Goal: Task Accomplishment & Management: Use online tool/utility

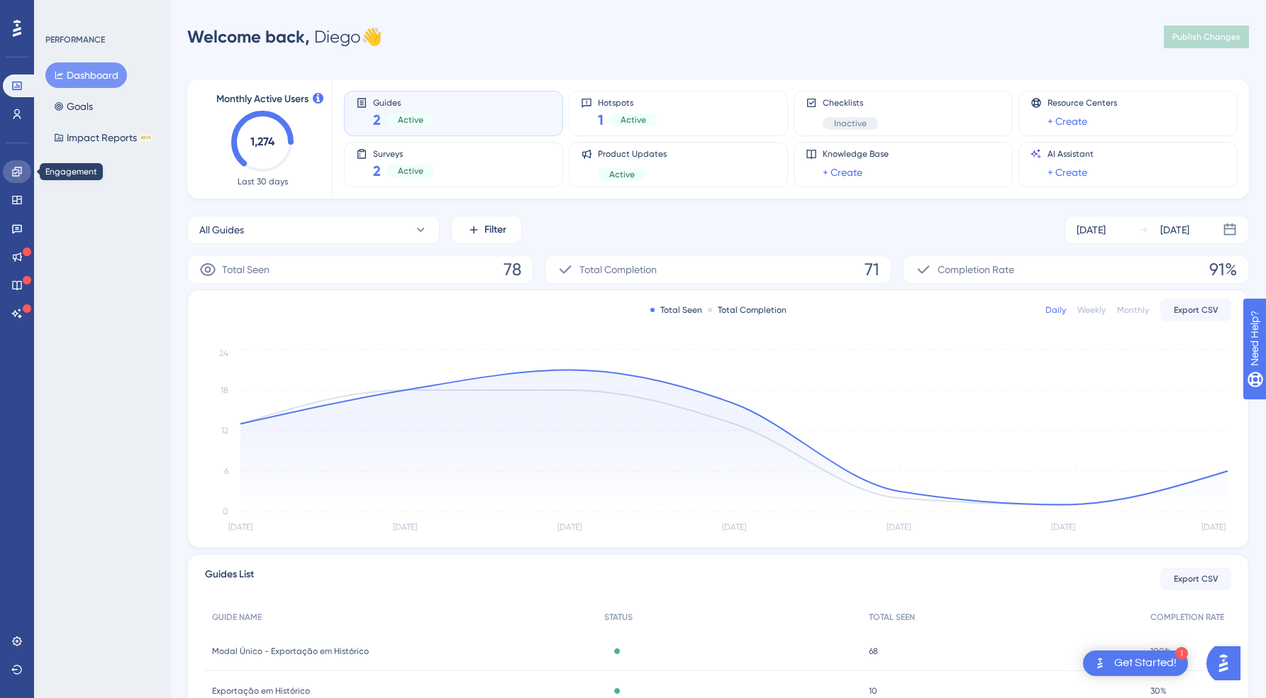
click at [18, 175] on icon at bounding box center [16, 171] width 9 height 9
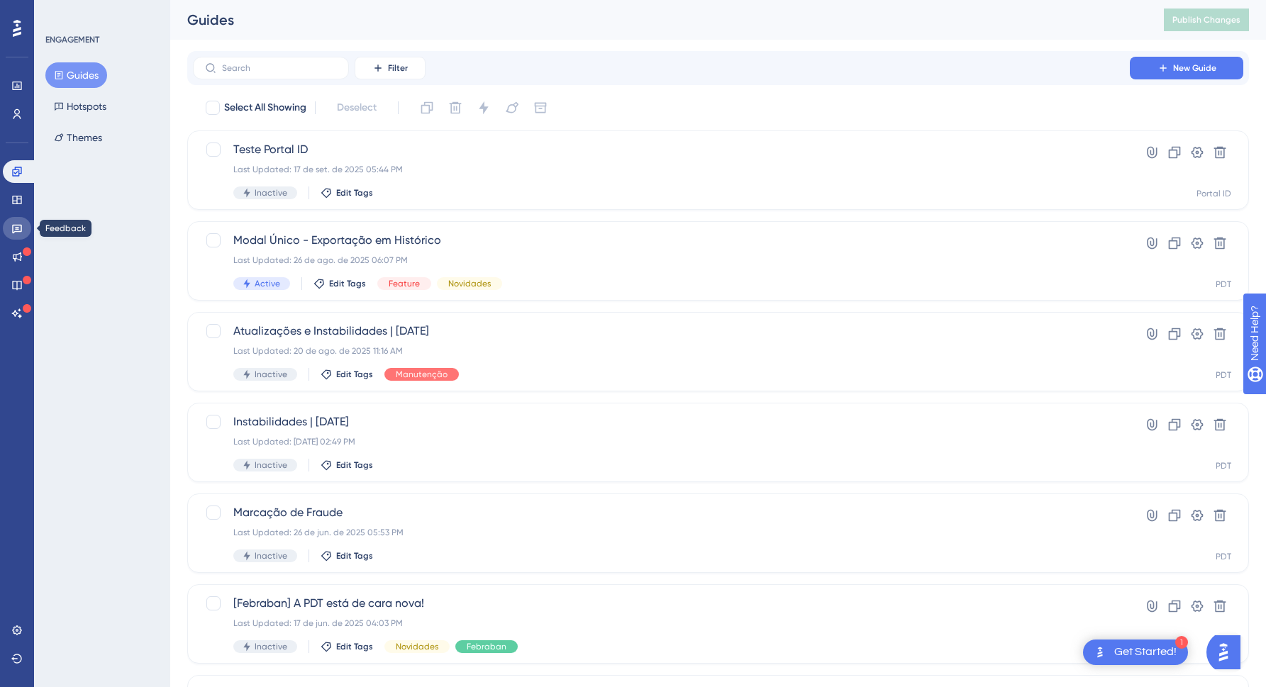
click at [14, 223] on icon at bounding box center [16, 228] width 11 height 11
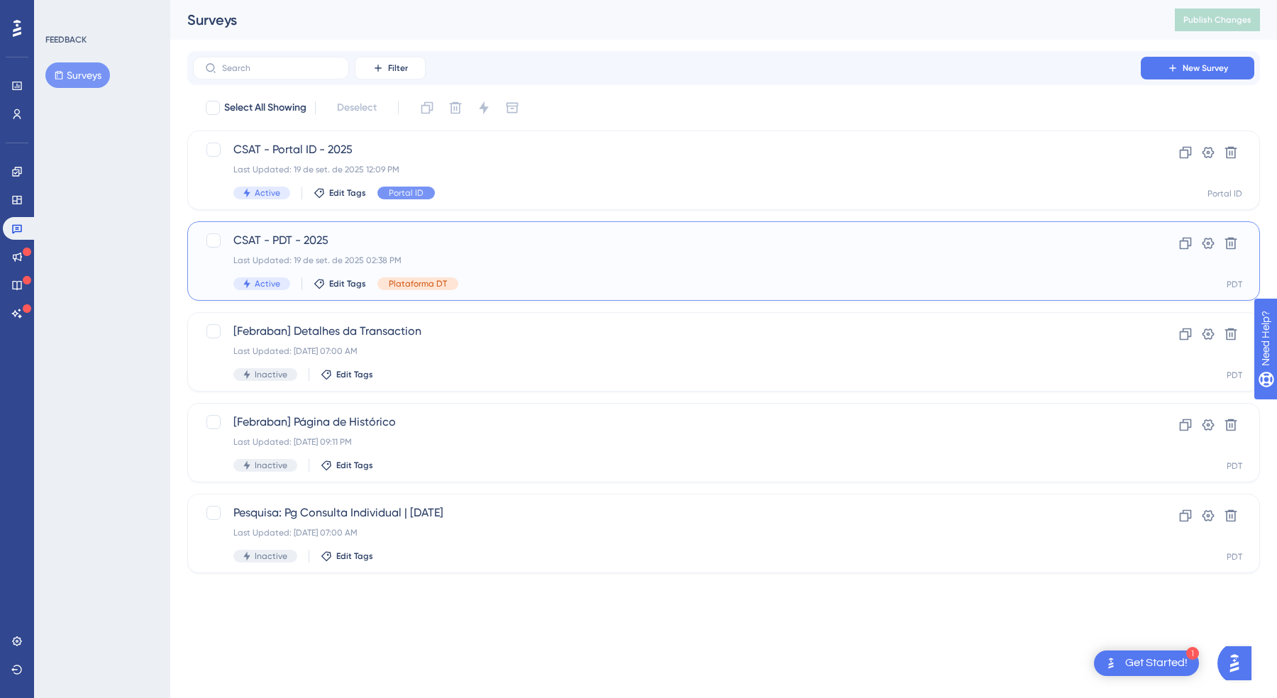
click at [442, 238] on span "CSAT - PDT - 2025" at bounding box center [666, 240] width 867 height 17
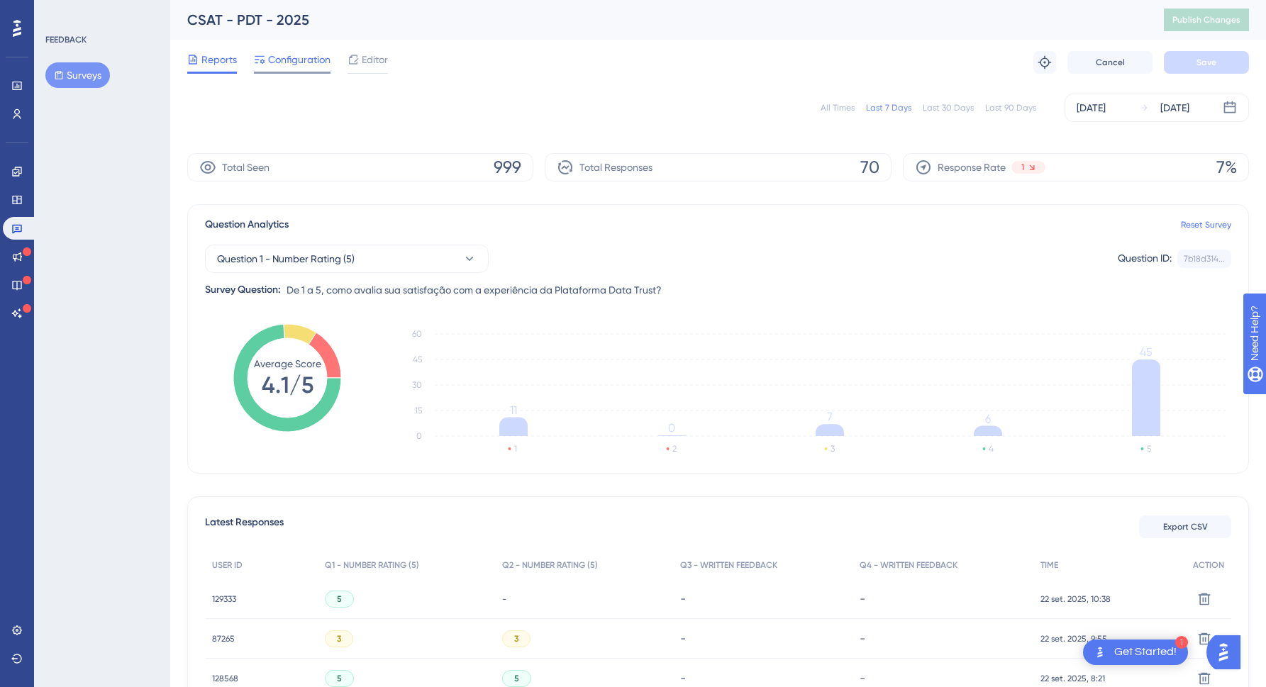
click at [313, 58] on span "Configuration" at bounding box center [299, 59] width 62 height 17
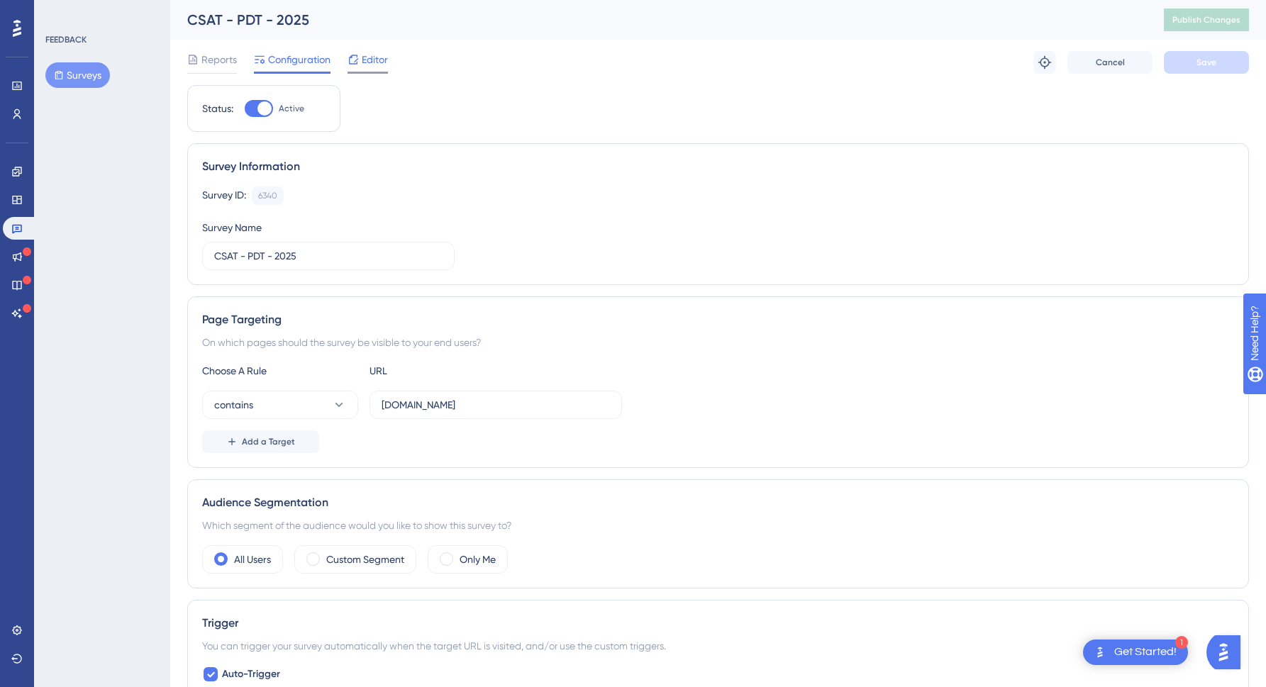
click at [371, 59] on span "Editor" at bounding box center [375, 59] width 26 height 17
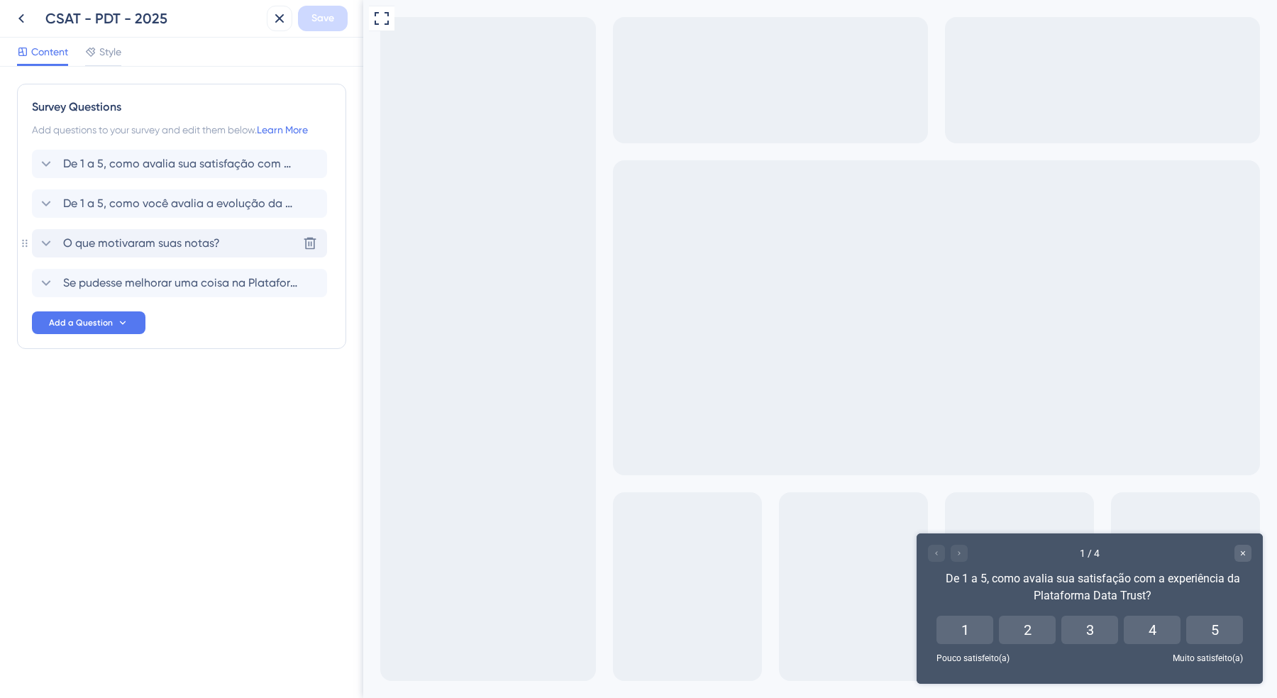
click at [176, 246] on span "O que motivaram suas notas?" at bounding box center [141, 243] width 157 height 17
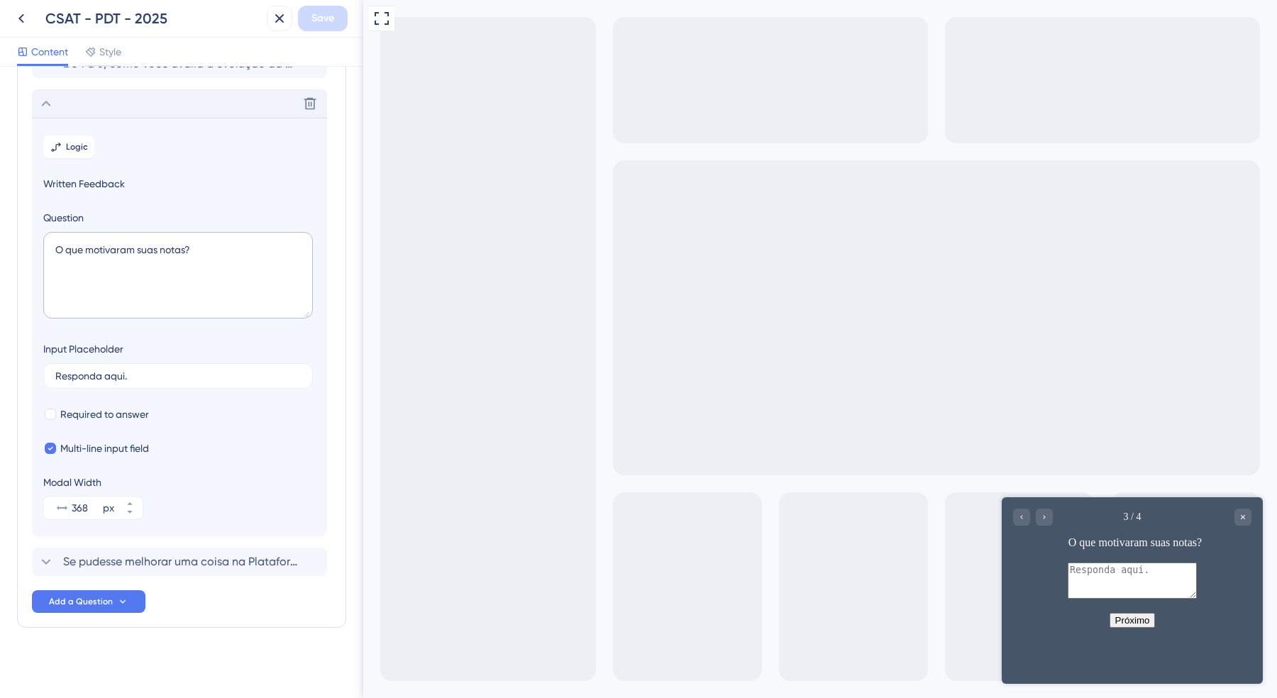
scroll to position [143, 0]
click at [122, 255] on textarea "O que motivaram suas notas?" at bounding box center [178, 271] width 270 height 87
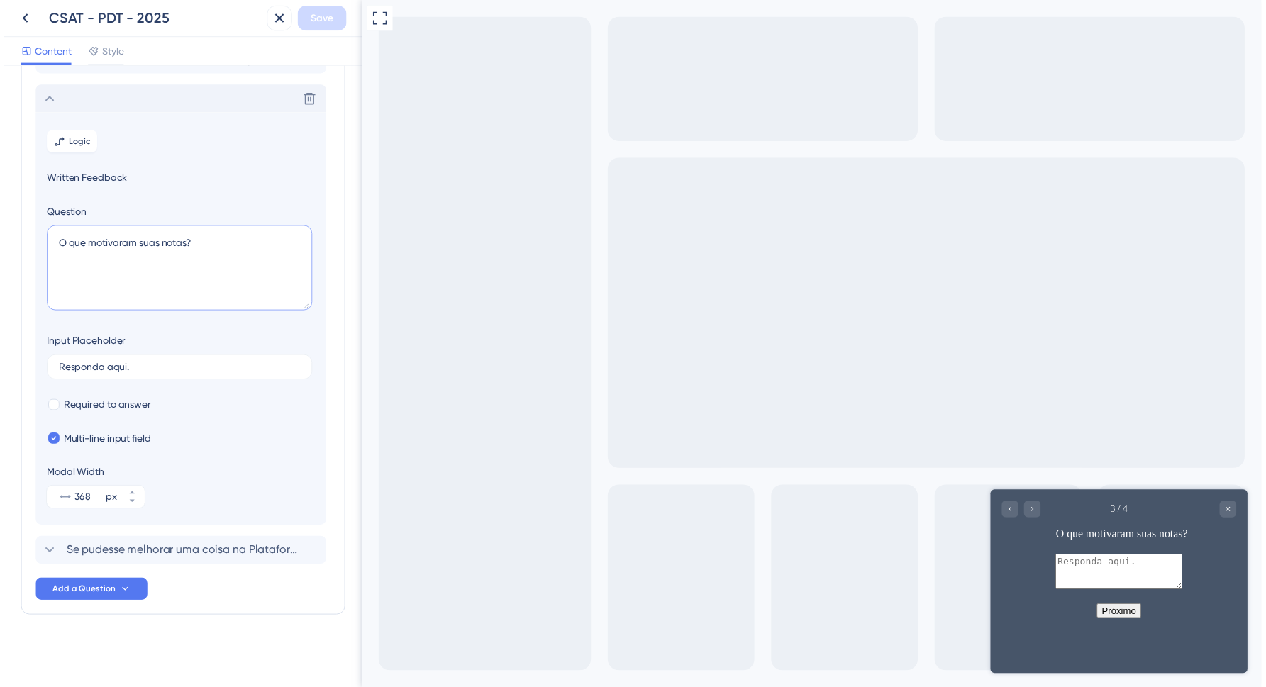
scroll to position [0, 0]
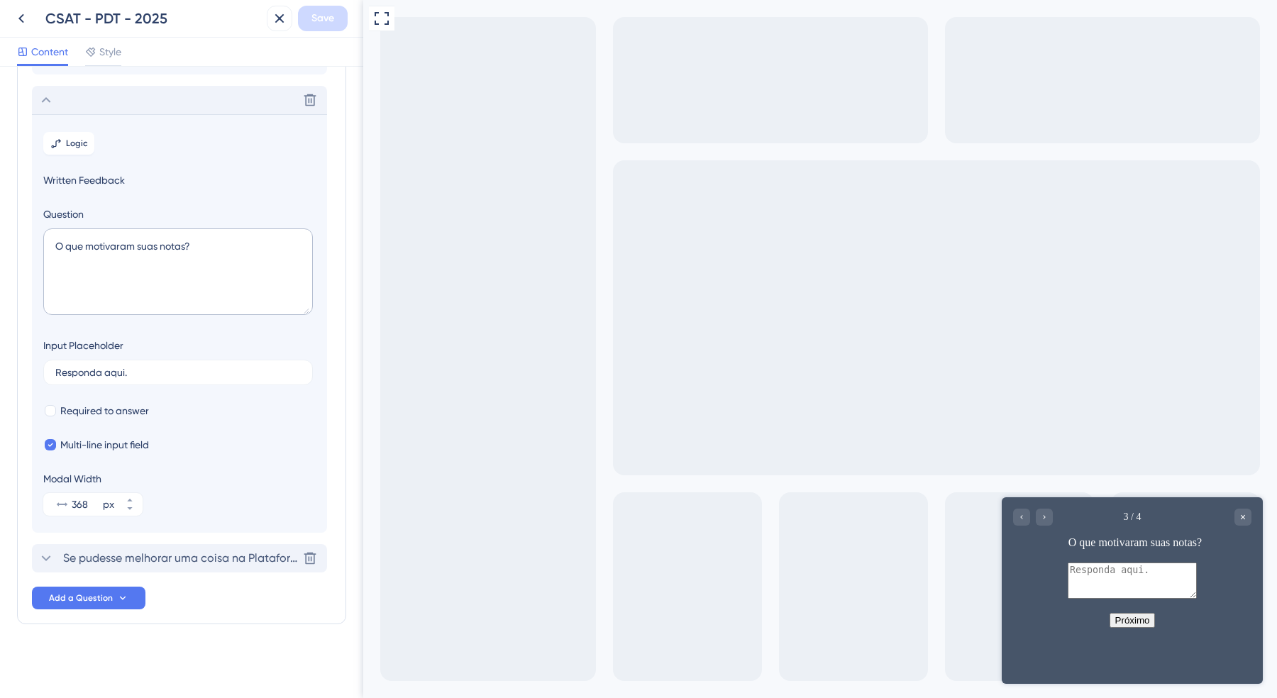
click at [156, 558] on span "Se pudesse melhorar uma coisa na Plataforma Data Trust, o que seria?" at bounding box center [180, 558] width 234 height 17
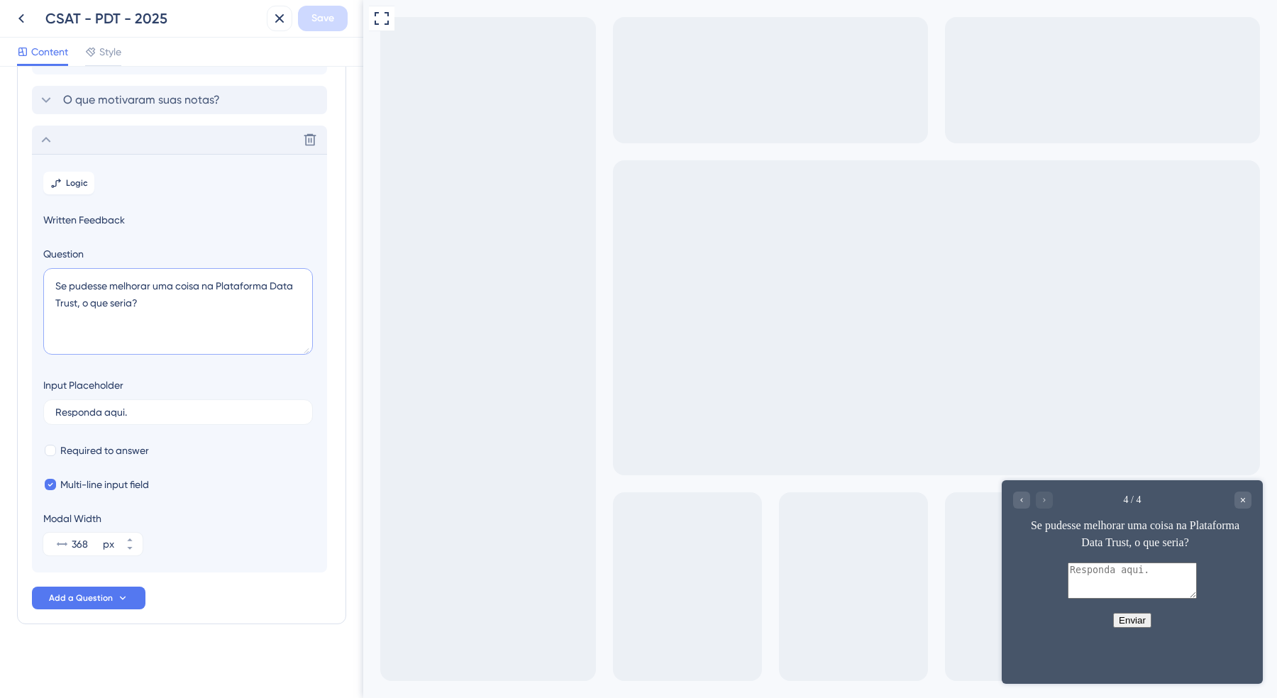
drag, startPoint x: 175, startPoint y: 309, endPoint x: 35, endPoint y: 270, distance: 145.6
click at [35, 270] on section "Logic Written Feedback Question Se pudesse melhorar uma coisa na Plataforma Dat…" at bounding box center [179, 363] width 295 height 418
click at [168, 291] on textarea "Se pudesse melhorar uma coisa na Plataforma Data Trust, o que seria?" at bounding box center [178, 311] width 270 height 87
click at [164, 284] on textarea "Se pudesse melhorar uma coisa na Plataforma Data Trust, o que seria?" at bounding box center [178, 311] width 270 height 87
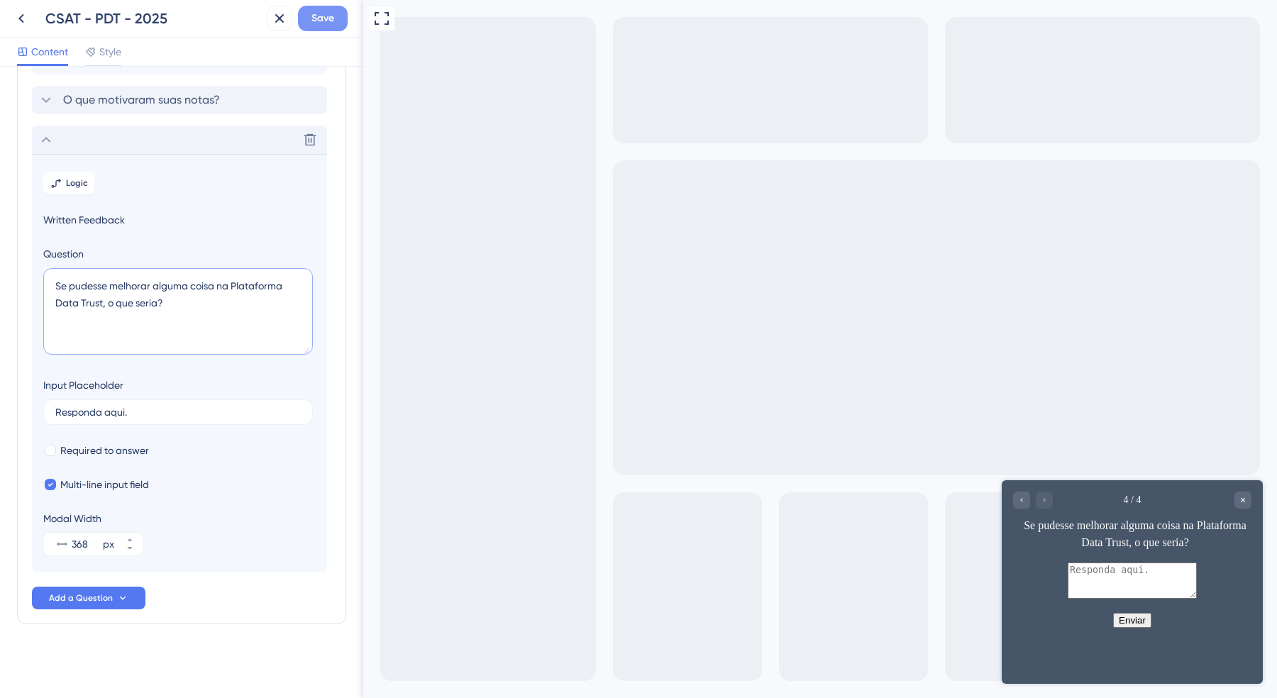
type textarea "Se pudesse melhorar alguma coisa na Plataforma Data Trust, o que seria?"
click at [312, 16] on span "Save" at bounding box center [322, 18] width 23 height 17
click at [272, 24] on icon at bounding box center [269, 27] width 8 height 8
click at [284, 11] on icon at bounding box center [279, 18] width 17 height 17
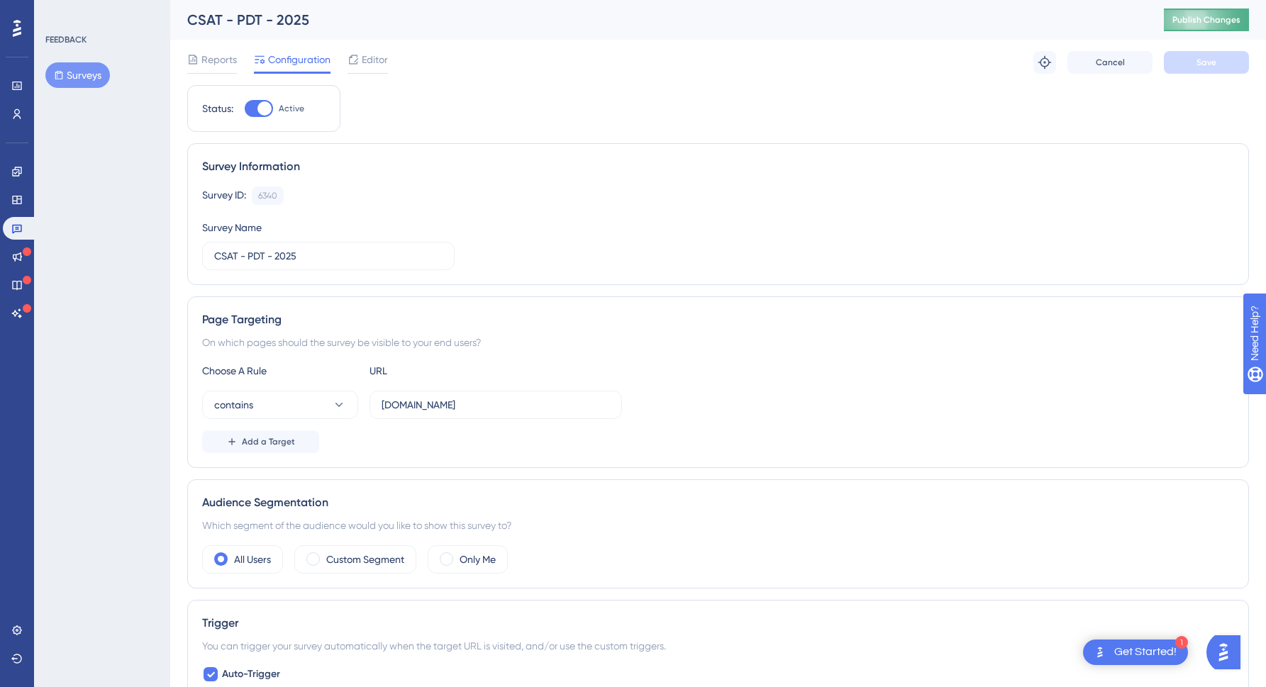
click at [1223, 17] on span "Publish Changes" at bounding box center [1206, 19] width 68 height 11
click at [352, 56] on icon at bounding box center [353, 59] width 9 height 9
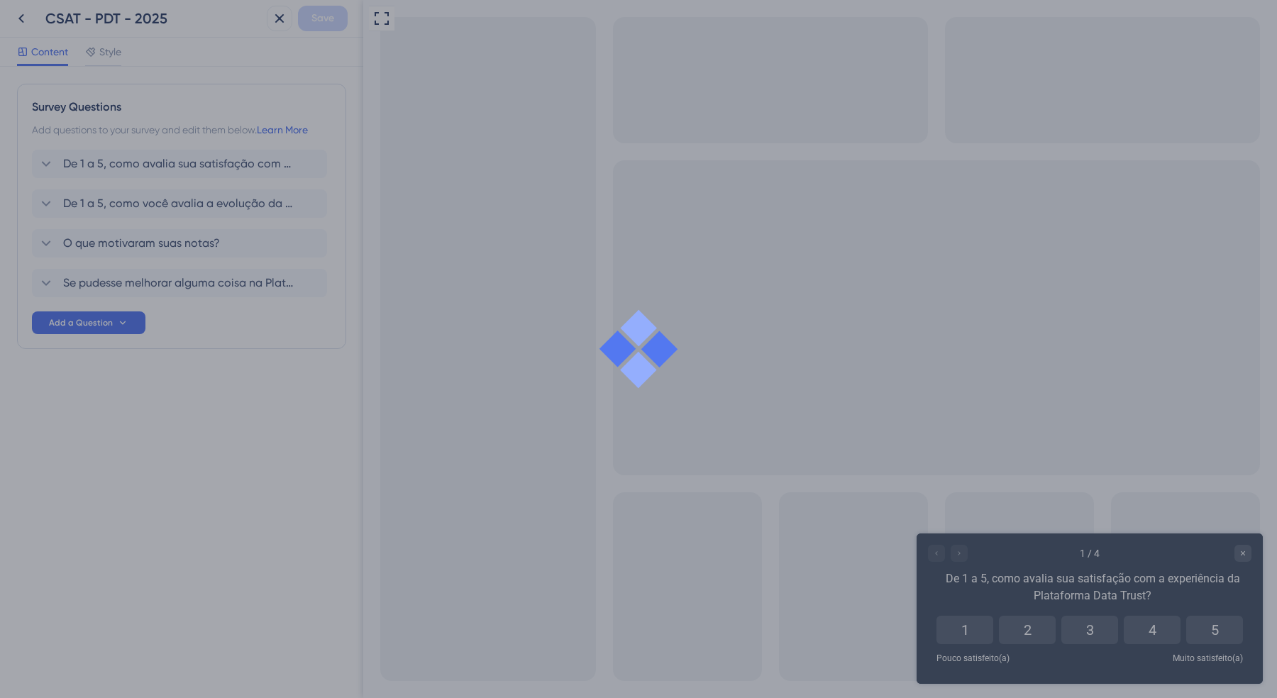
click at [146, 163] on div at bounding box center [638, 349] width 1277 height 698
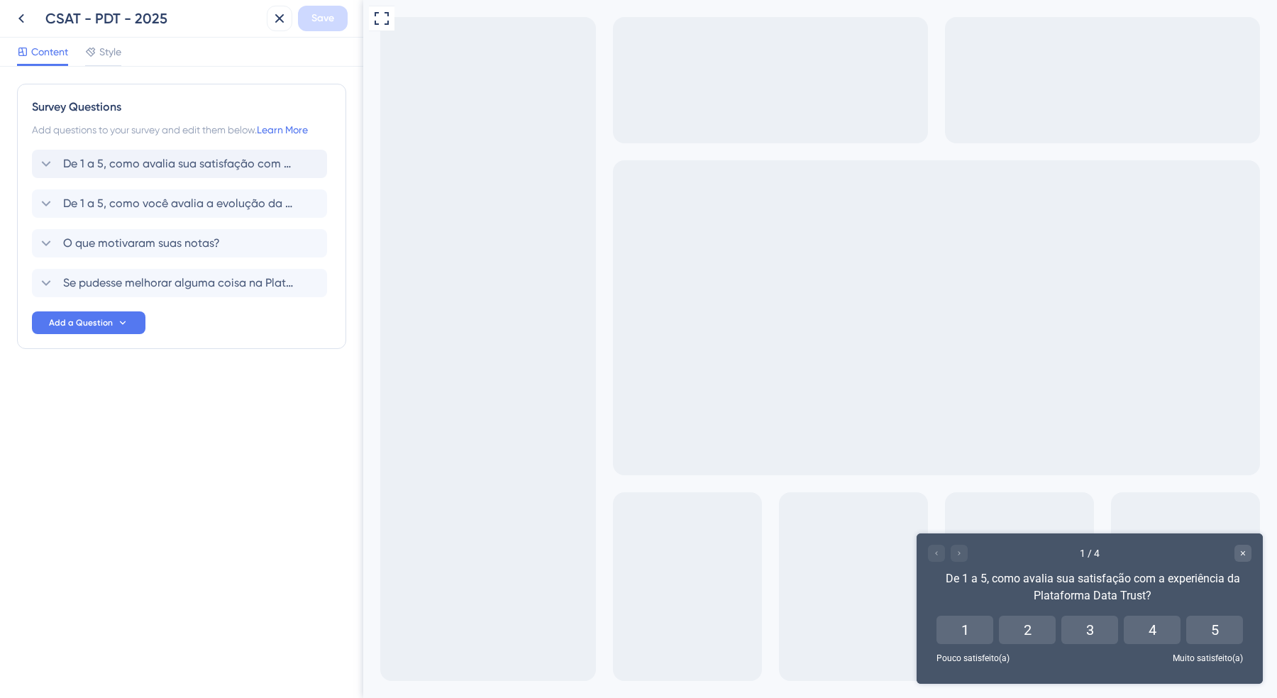
click at [121, 166] on span "De 1 a 5, como avalia sua satisfação com a experiência da Plataforma Data Trust?" at bounding box center [180, 163] width 234 height 17
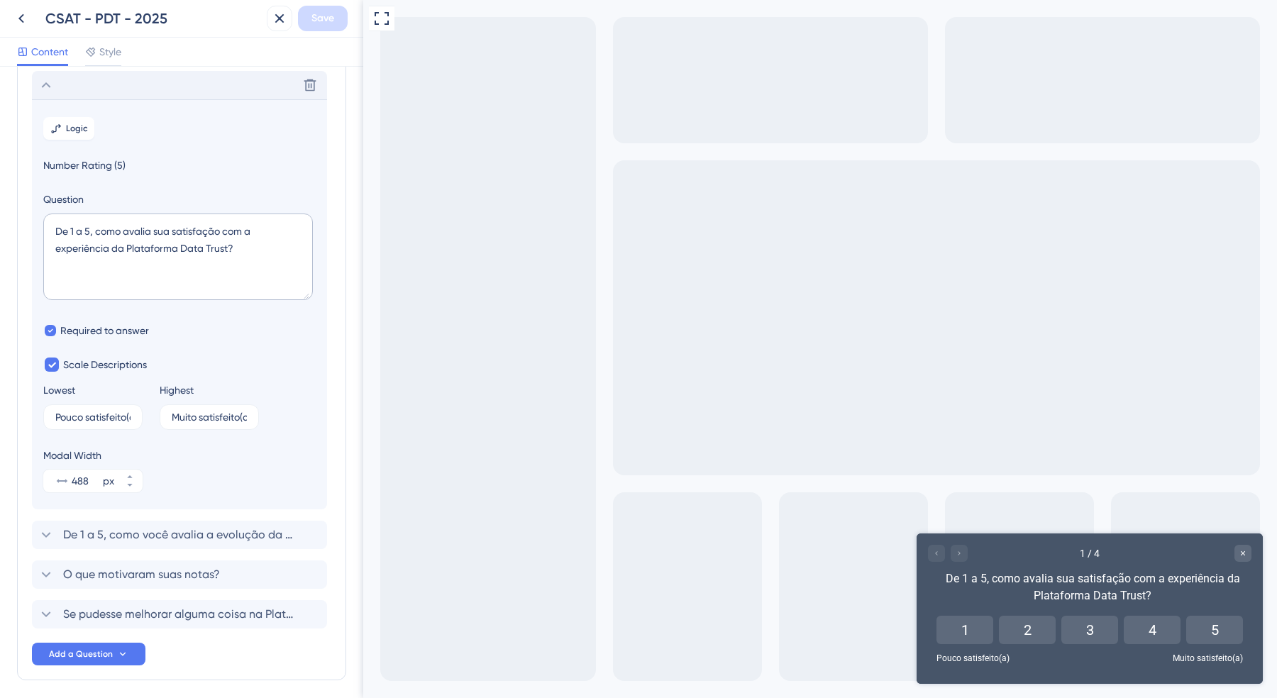
scroll to position [83, 0]
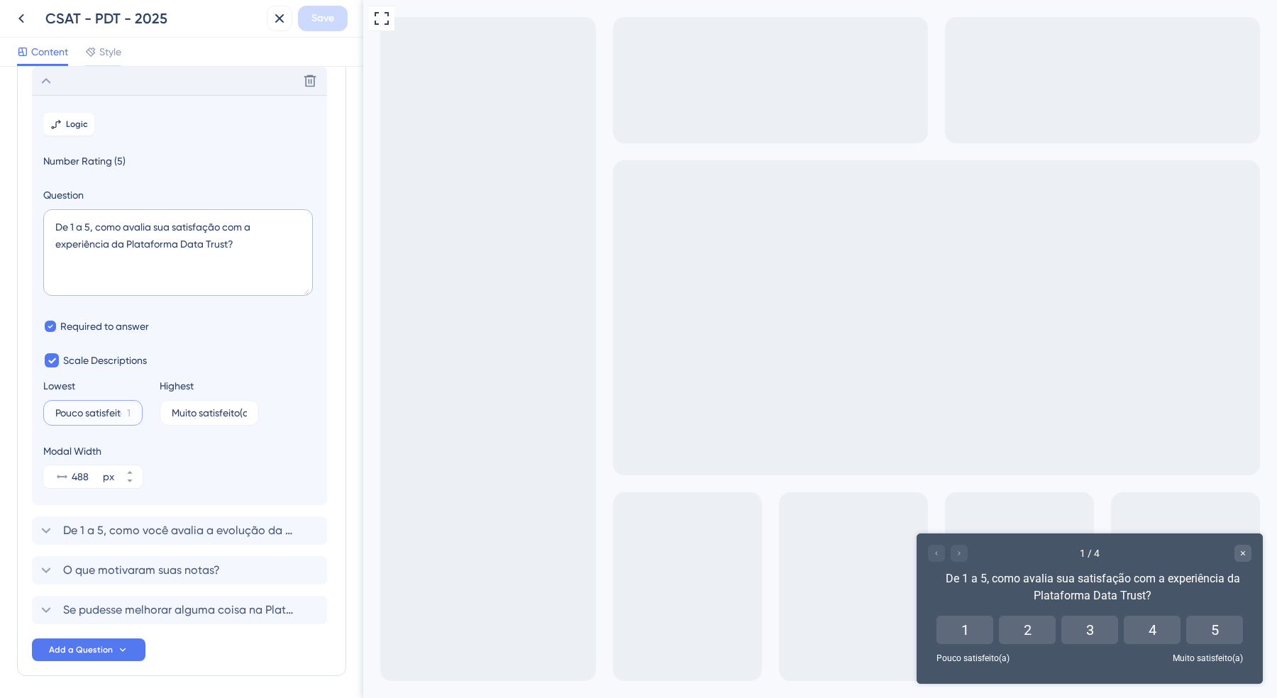
click at [101, 412] on input "Pouco satisfeito(a)" at bounding box center [88, 413] width 66 height 10
click at [28, 21] on icon at bounding box center [21, 18] width 17 height 17
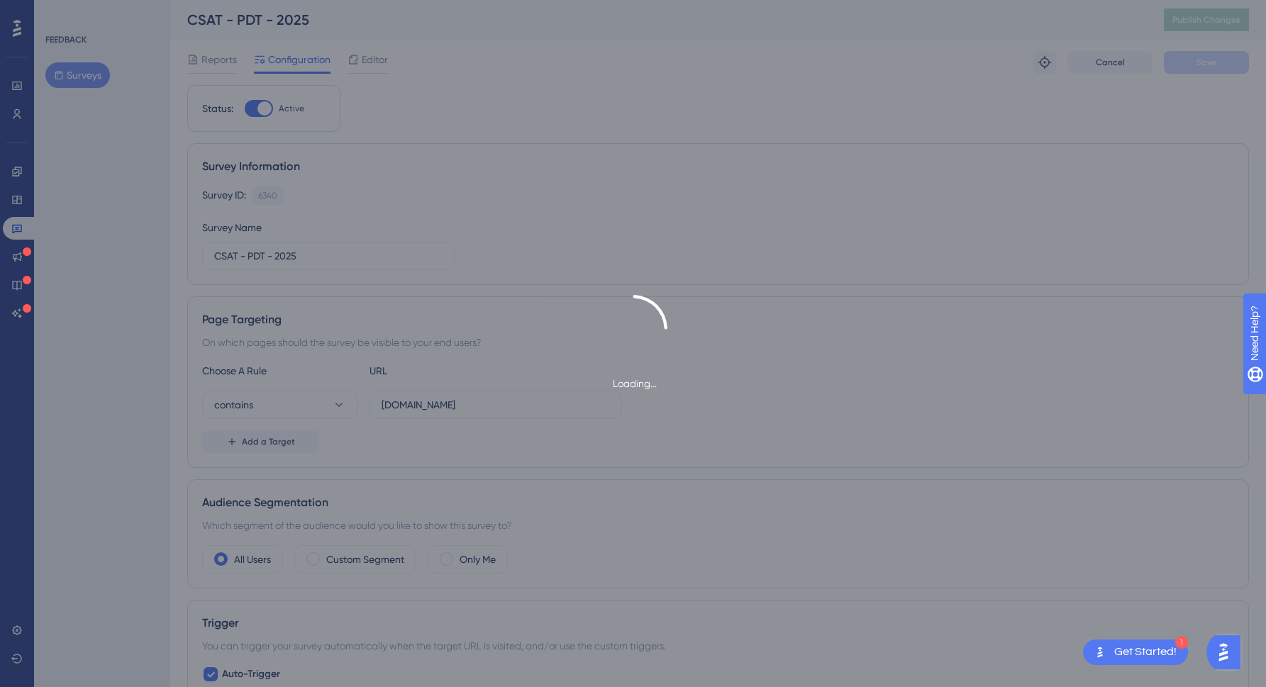
click at [93, 201] on div "Loading..." at bounding box center [633, 343] width 1266 height 687
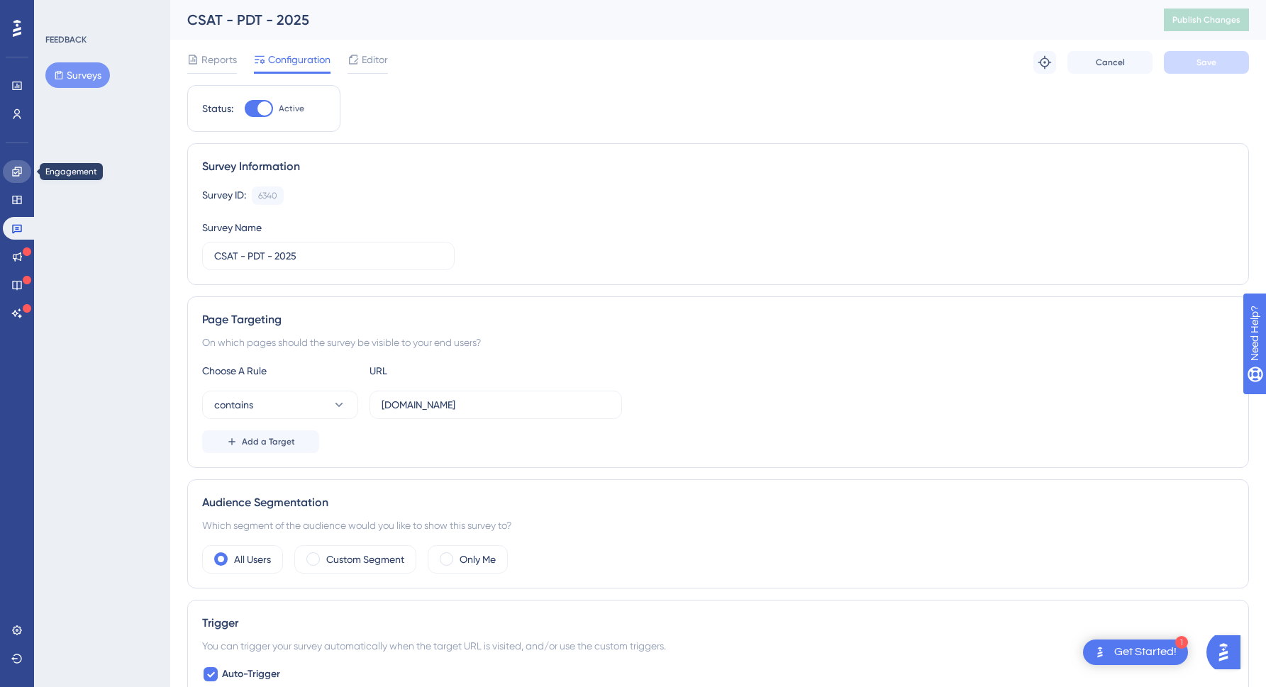
click at [26, 174] on link at bounding box center [17, 171] width 28 height 23
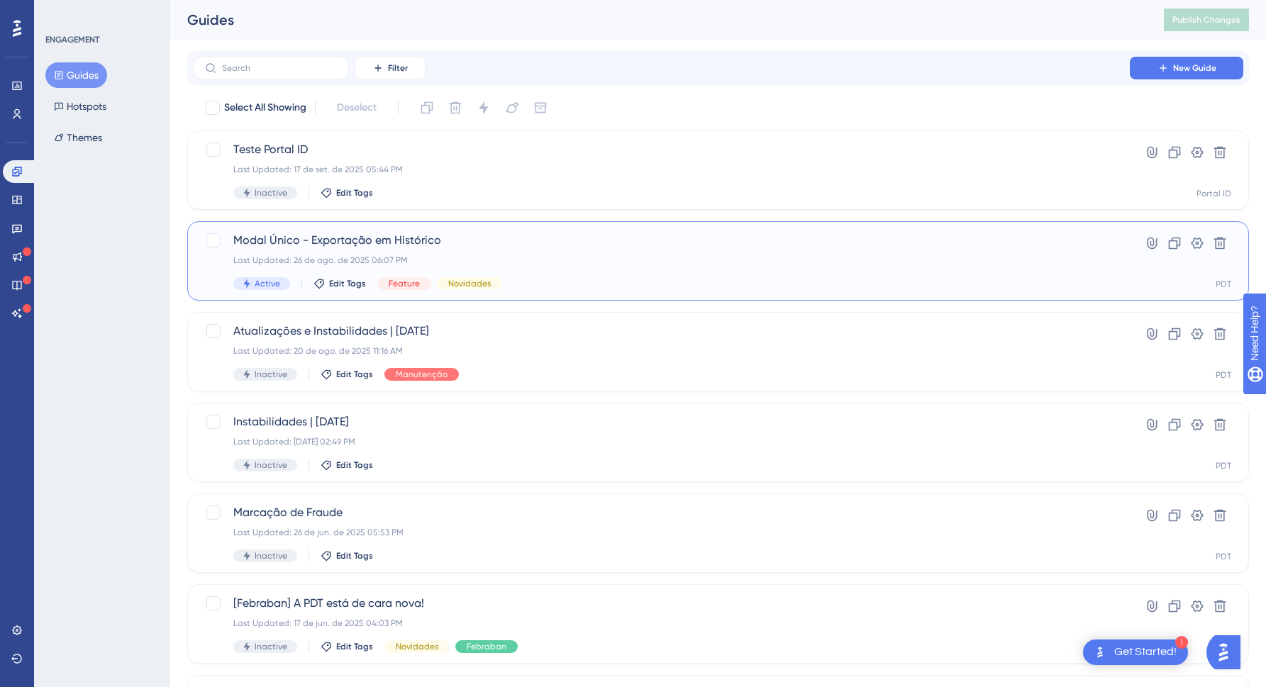
click at [484, 249] on div "Modal Único - Exportação em Histórico Last Updated: [DATE] 06:07 PM Active Edit…" at bounding box center [661, 261] width 856 height 58
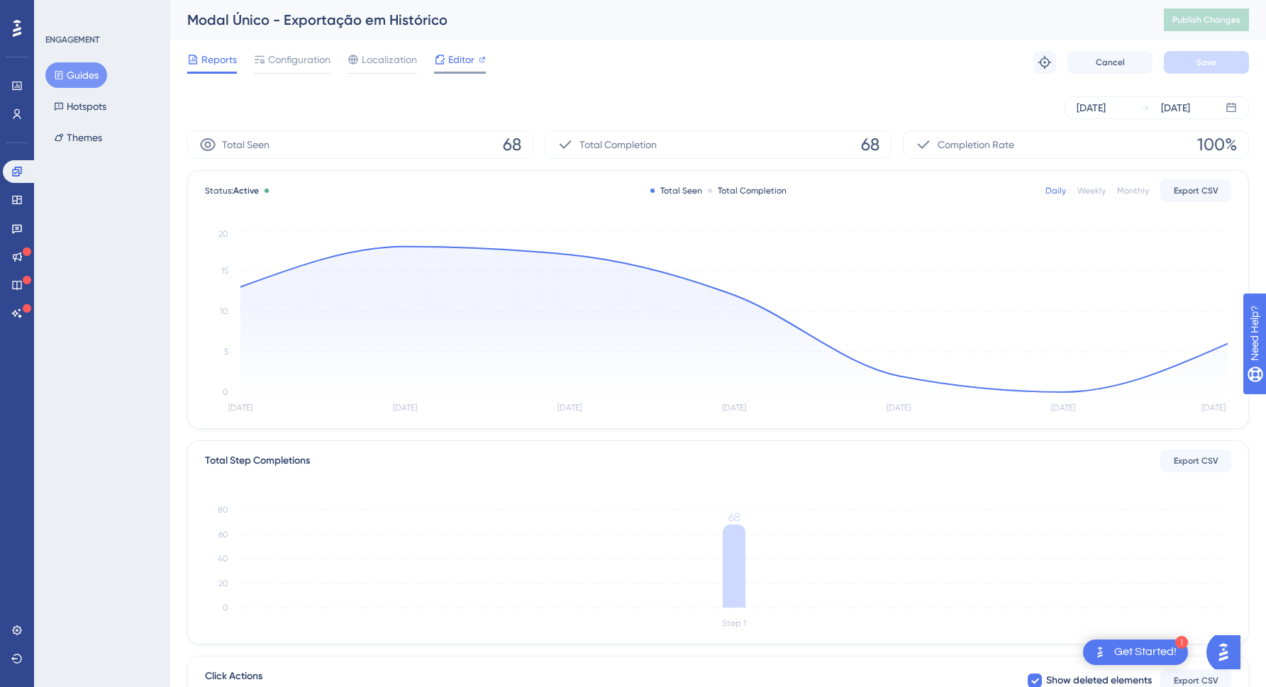
click at [445, 56] on div "Editor" at bounding box center [460, 59] width 52 height 17
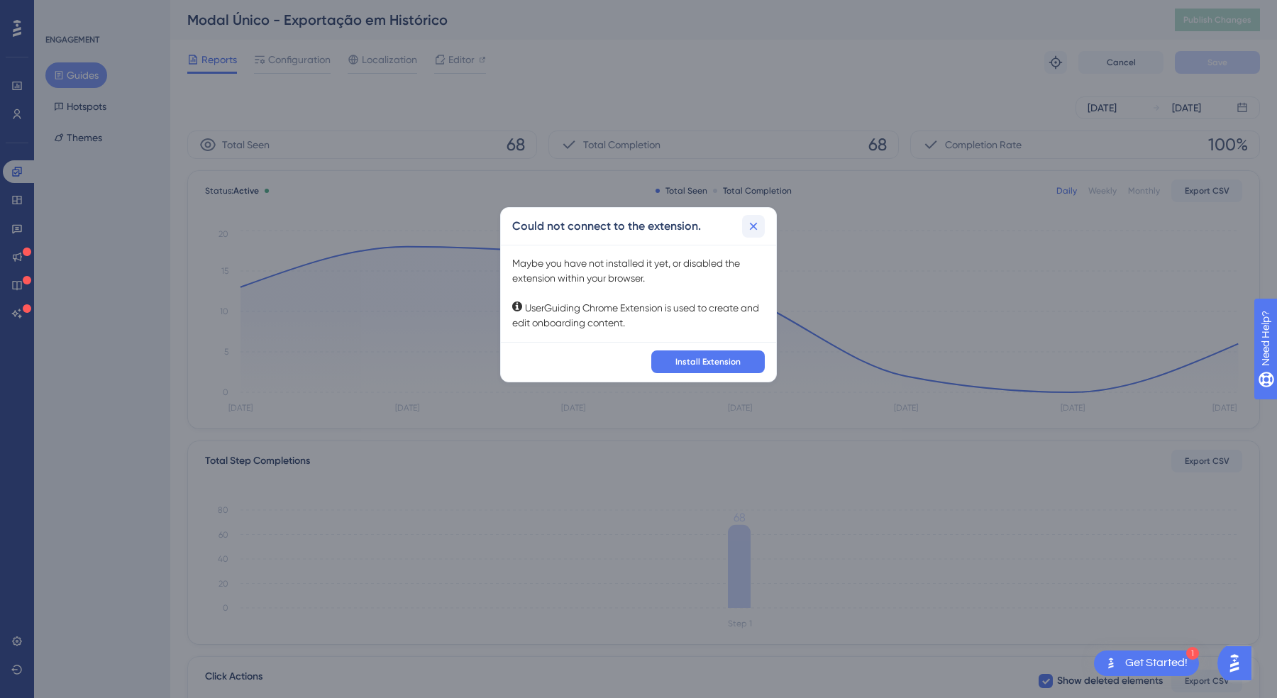
click at [753, 225] on icon at bounding box center [754, 227] width 8 height 8
